Goal: Transaction & Acquisition: Obtain resource

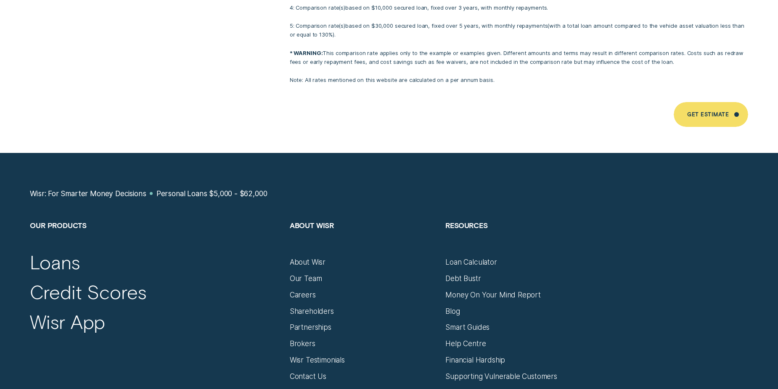
scroll to position [5549, 0]
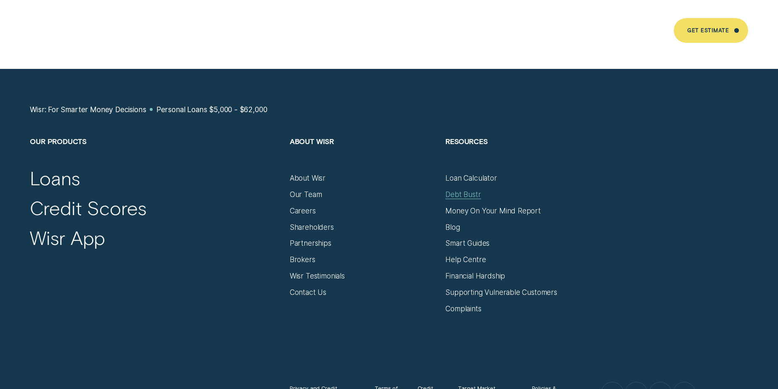
click at [462, 190] on div "Debt Bustr" at bounding box center [462, 194] width 35 height 9
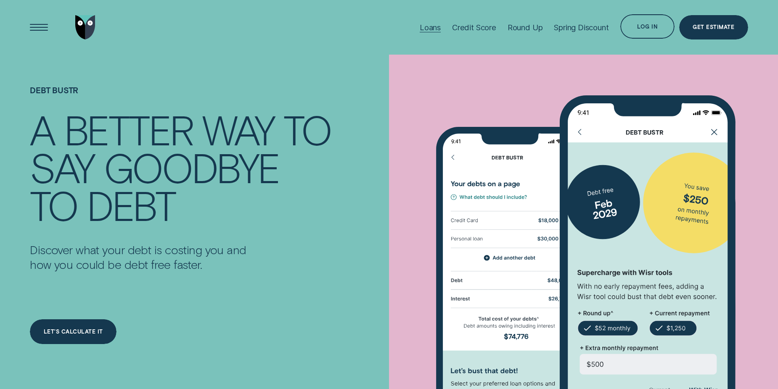
click at [433, 26] on div "Loans" at bounding box center [430, 27] width 21 height 9
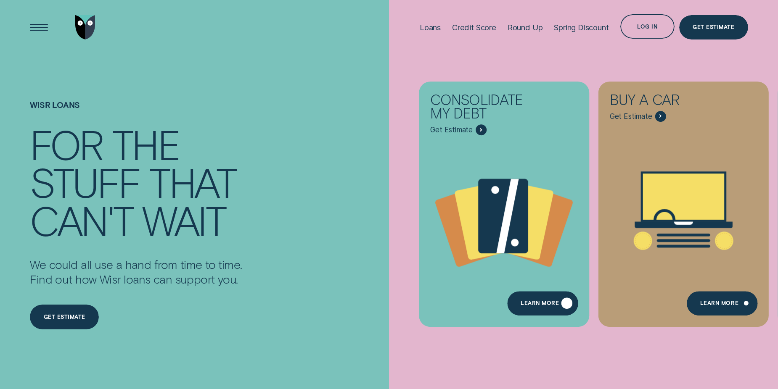
click at [541, 302] on div "Learn more" at bounding box center [539, 304] width 38 height 5
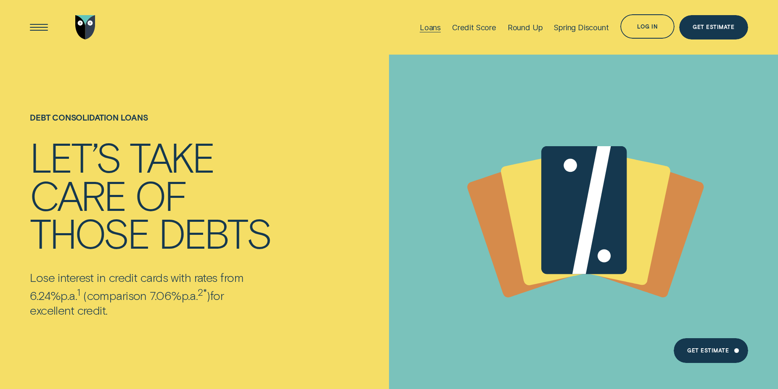
click at [436, 31] on div "Loans" at bounding box center [430, 27] width 21 height 9
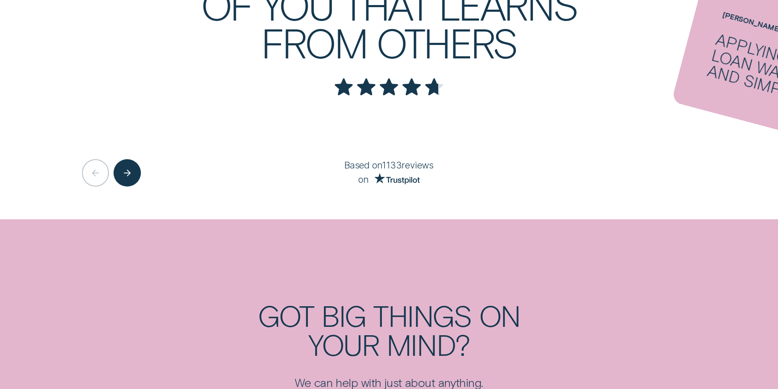
scroll to position [2060, 0]
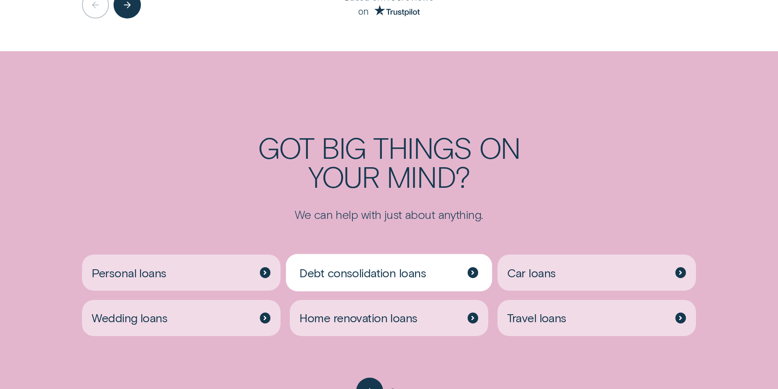
click at [478, 271] on div at bounding box center [472, 272] width 11 height 11
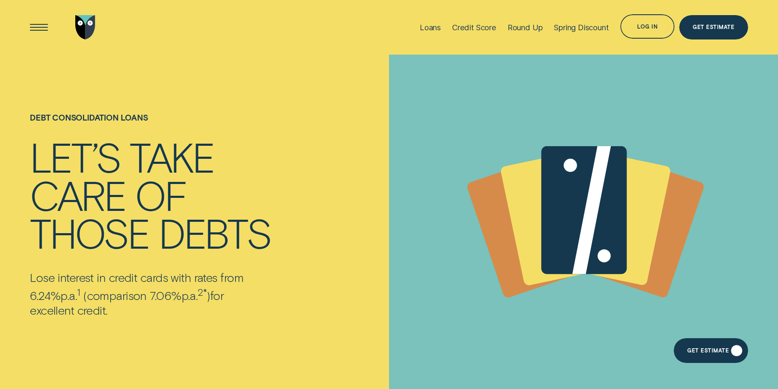
click at [701, 354] on div "Get Estimate" at bounding box center [708, 352] width 42 height 5
